Goal: Check status: Check status

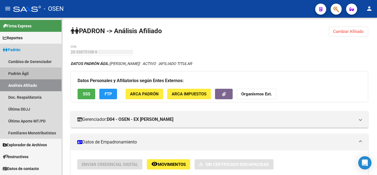
click at [19, 72] on link "Padrón Ágil" at bounding box center [31, 73] width 62 height 12
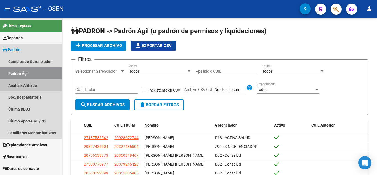
click at [22, 83] on link "Análisis Afiliado" at bounding box center [31, 85] width 62 height 12
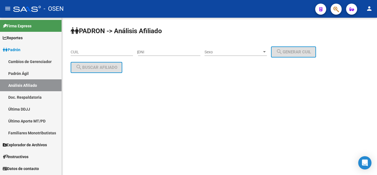
click at [160, 50] on input "DNI" at bounding box center [169, 52] width 62 height 5
type input "18352620"
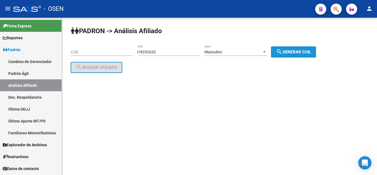
click at [307, 56] on button "search Generar CUIL" at bounding box center [293, 51] width 45 height 11
type input "20-18352620-1"
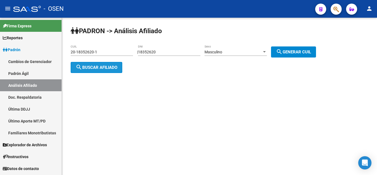
click at [93, 65] on span "search Buscar afiliado" at bounding box center [97, 67] width 42 height 5
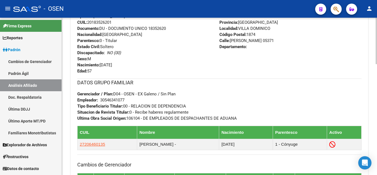
scroll to position [243, 0]
